Goal: Navigation & Orientation: Find specific page/section

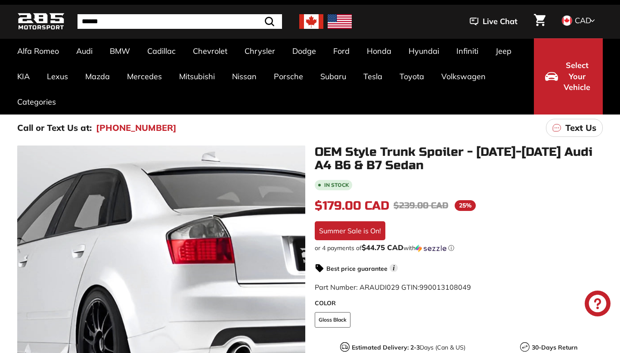
scroll to position [31, 0]
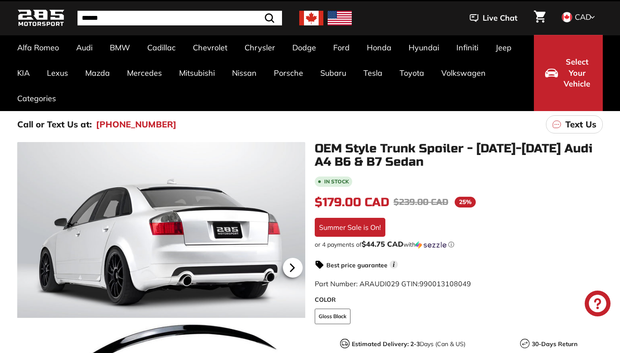
click at [291, 266] on icon at bounding box center [292, 267] width 3 height 7
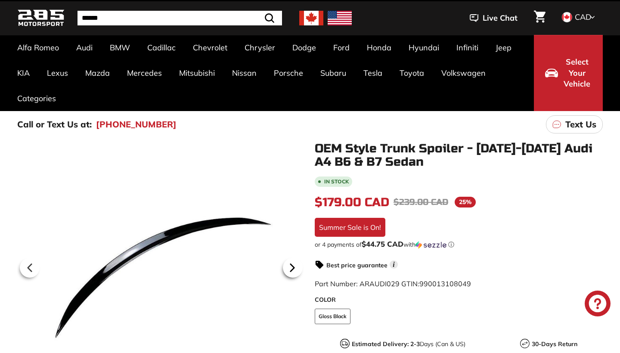
click at [291, 266] on icon at bounding box center [292, 267] width 3 height 7
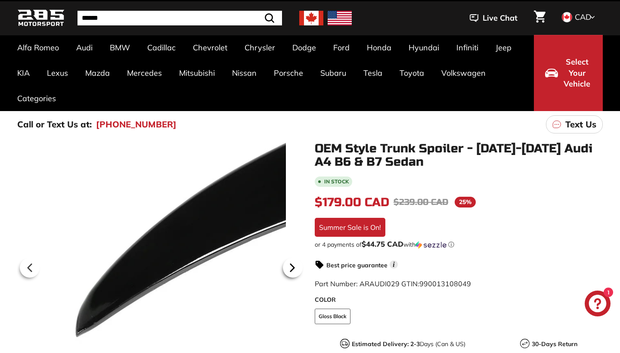
click at [291, 266] on icon at bounding box center [292, 267] width 3 height 7
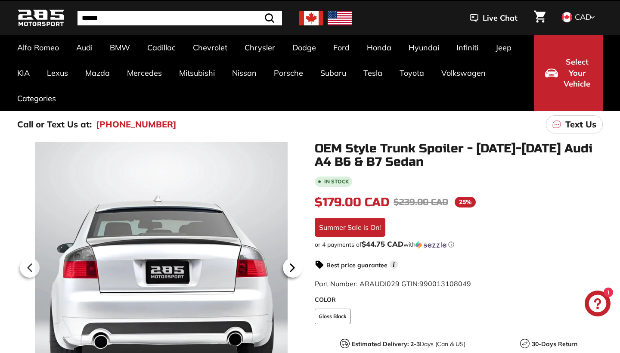
click at [291, 266] on icon at bounding box center [292, 267] width 3 height 7
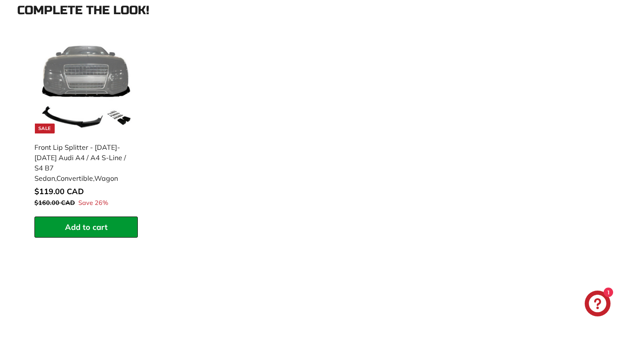
scroll to position [894, 0]
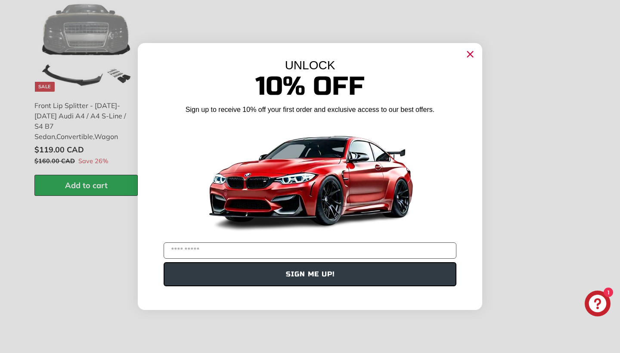
click at [473, 55] on circle "Close dialog" at bounding box center [470, 54] width 13 height 13
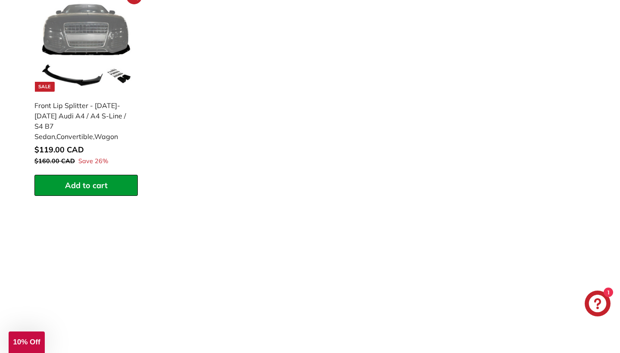
click at [102, 121] on div "Front Lip Splitter - [DATE]-[DATE] Audi A4 / A4 S-Line / S4 B7 Sedan,Convertibl…" at bounding box center [81, 120] width 95 height 41
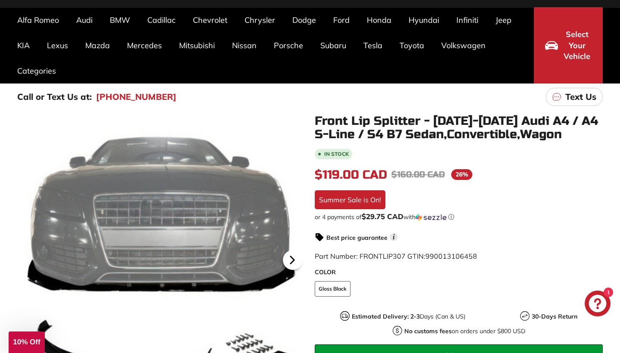
click at [291, 261] on icon at bounding box center [292, 259] width 3 height 7
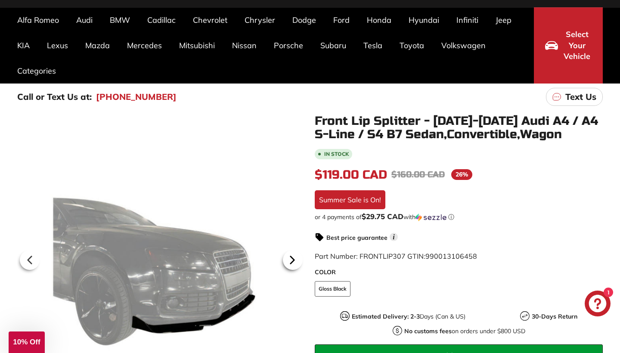
click at [291, 261] on icon at bounding box center [292, 259] width 3 height 7
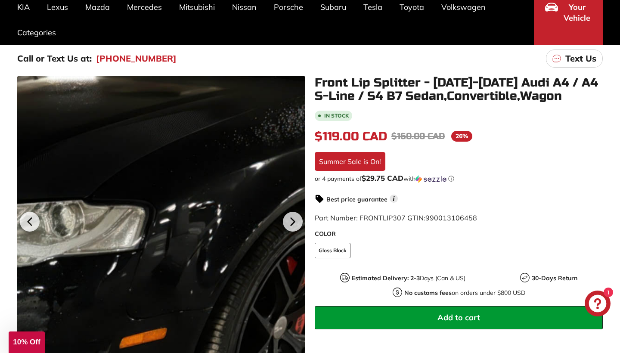
scroll to position [100, 0]
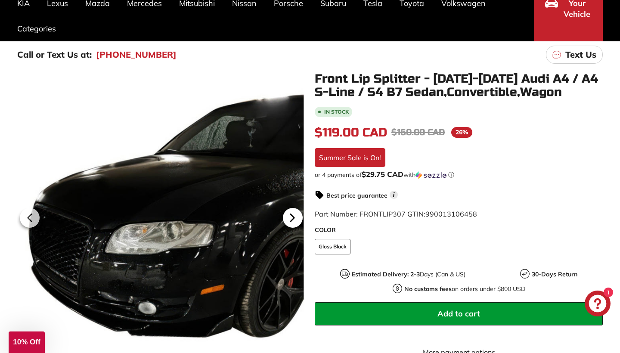
click at [287, 217] on icon at bounding box center [292, 218] width 20 height 20
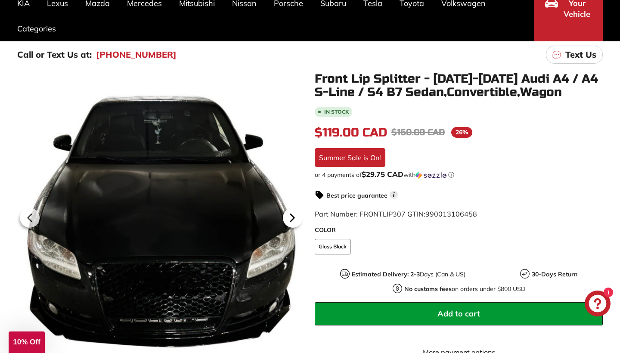
click at [287, 217] on icon at bounding box center [292, 218] width 20 height 20
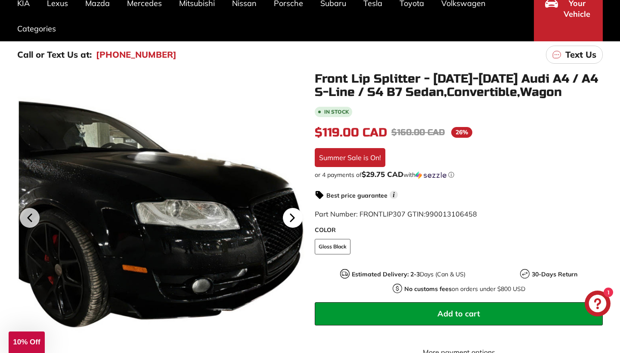
click at [287, 217] on icon at bounding box center [292, 218] width 20 height 20
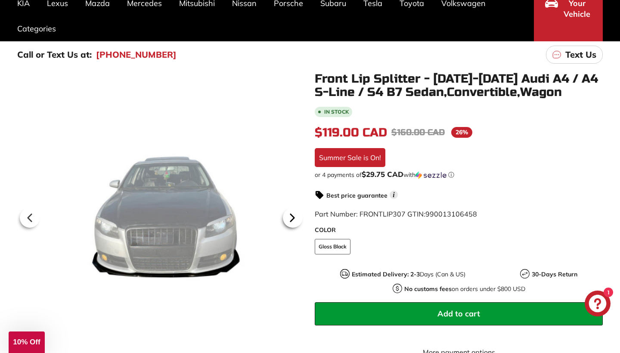
scroll to position [0, 110]
click at [287, 217] on icon at bounding box center [292, 218] width 20 height 20
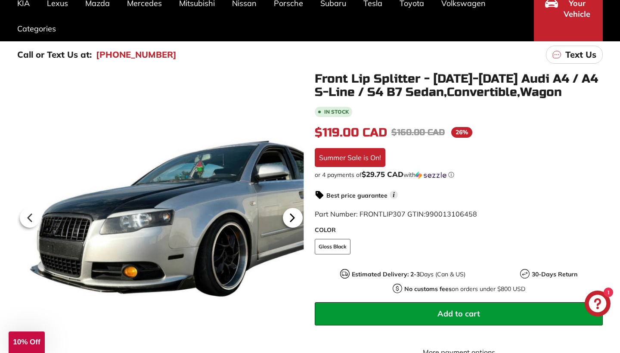
click at [287, 217] on icon at bounding box center [292, 218] width 20 height 20
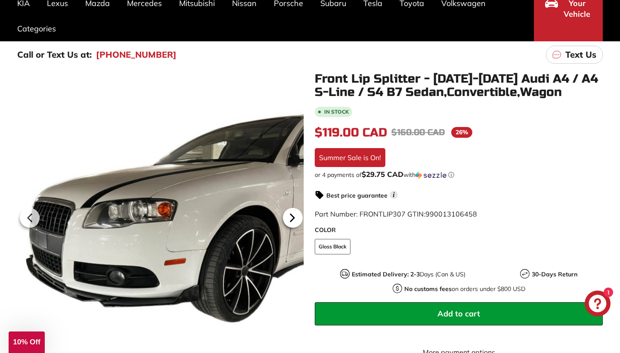
click at [287, 217] on icon at bounding box center [292, 218] width 20 height 20
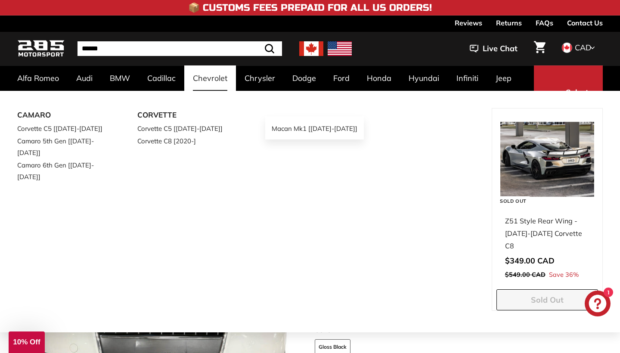
scroll to position [0, 0]
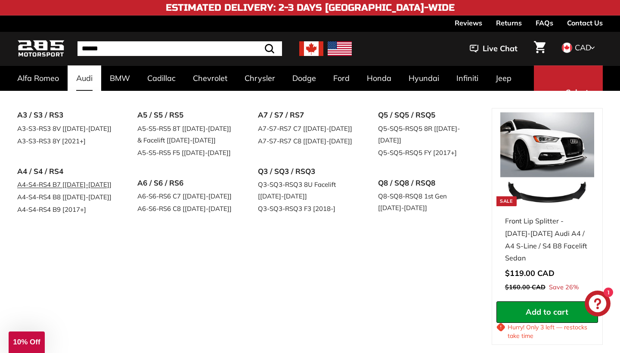
click at [61, 188] on link "A4-S4-RS4 B7 [[DATE]-[DATE]]" at bounding box center [65, 184] width 96 height 12
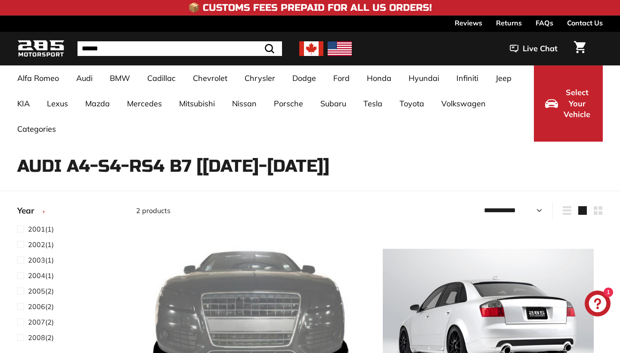
select select "**********"
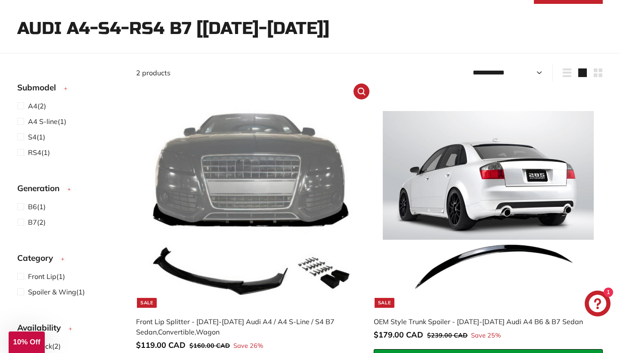
scroll to position [139, 0]
